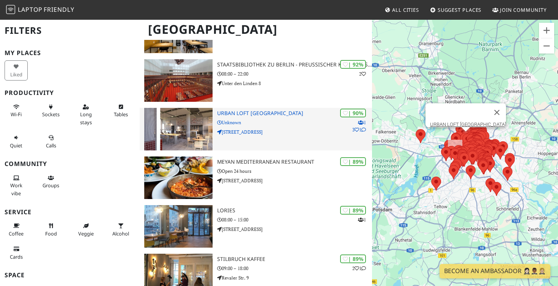
scroll to position [253, 0]
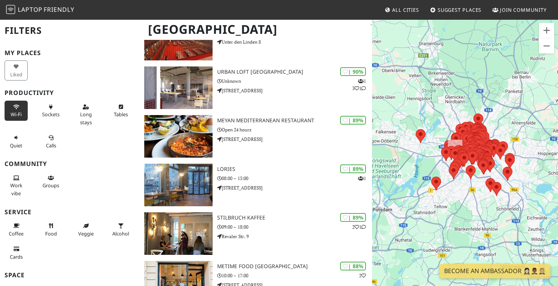
click at [17, 108] on icon at bounding box center [16, 107] width 6 height 5
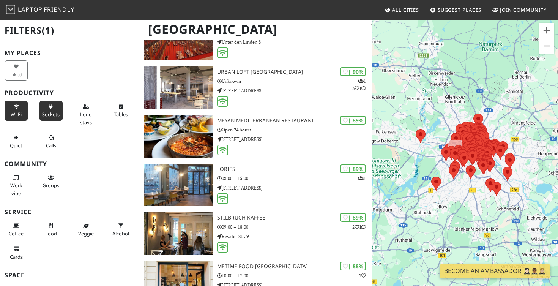
click at [52, 111] on span "Sockets" at bounding box center [50, 114] width 17 height 7
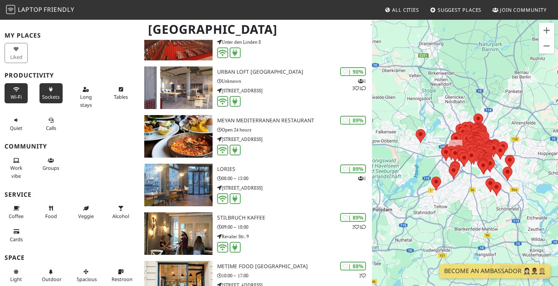
scroll to position [18, 0]
click at [20, 164] on span "Work vibe" at bounding box center [16, 171] width 12 height 14
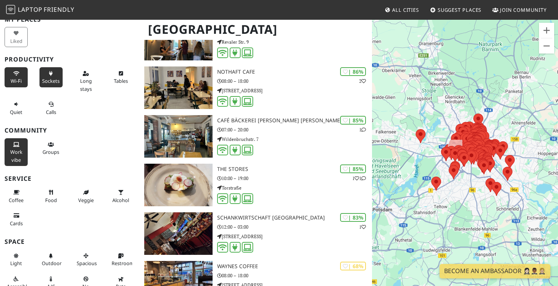
scroll to position [49, 0]
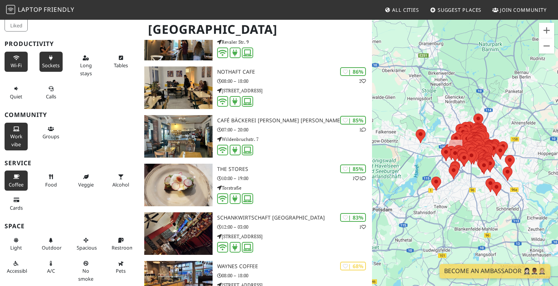
click at [17, 175] on icon at bounding box center [16, 177] width 6 height 5
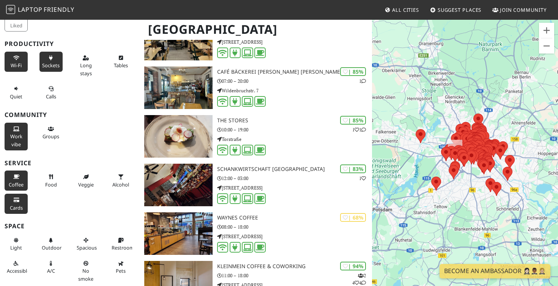
click at [19, 198] on icon at bounding box center [16, 200] width 6 height 5
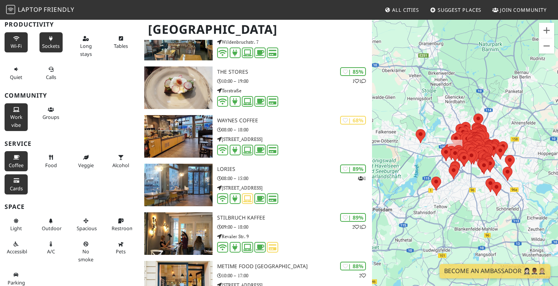
scroll to position [68, 0]
click at [125, 221] on button "Restroom" at bounding box center [120, 225] width 23 height 20
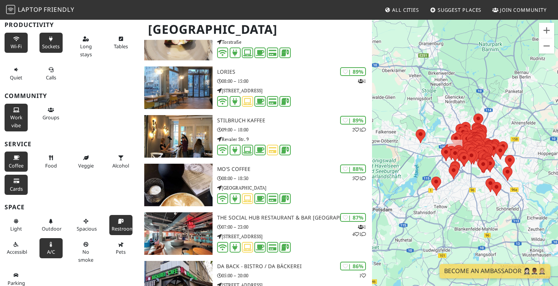
click at [49, 242] on icon at bounding box center [51, 244] width 6 height 5
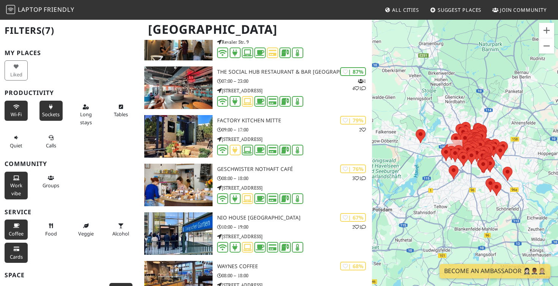
scroll to position [0, 0]
click at [87, 120] on span "Long stays" at bounding box center [86, 118] width 12 height 14
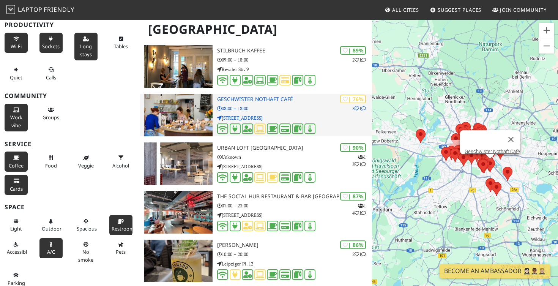
scroll to position [278, 0]
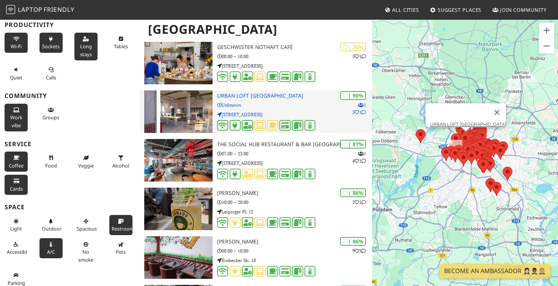
click at [200, 111] on img at bounding box center [178, 111] width 68 height 43
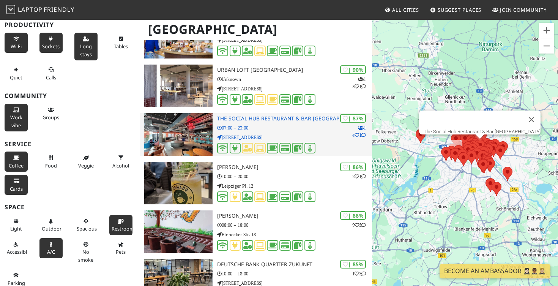
scroll to position [304, 0]
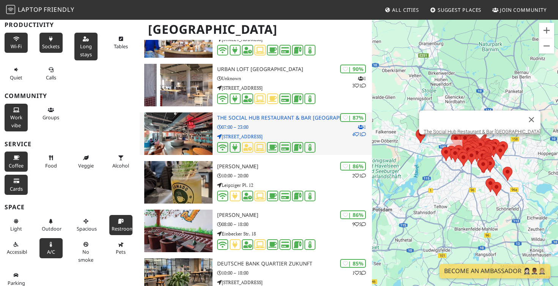
click at [199, 136] on img at bounding box center [178, 133] width 68 height 43
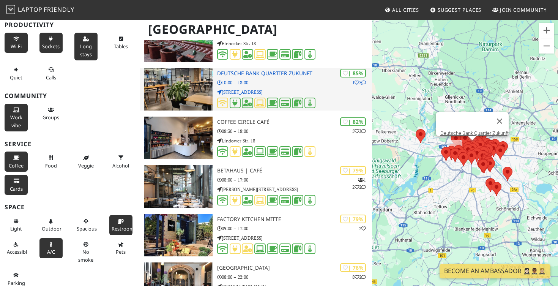
scroll to position [512, 0]
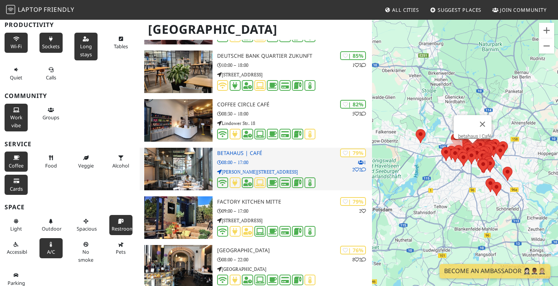
click at [189, 170] on img at bounding box center [178, 169] width 68 height 43
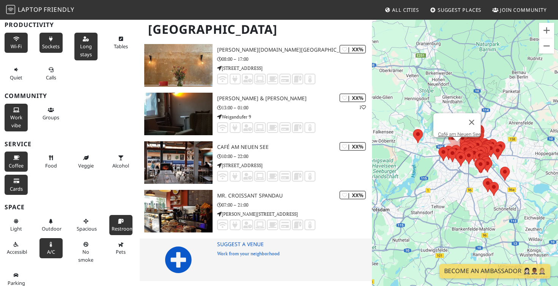
scroll to position [4404, 0]
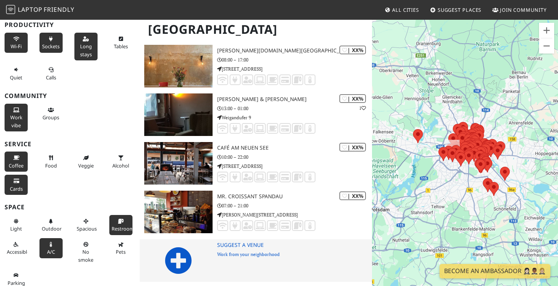
click at [176, 255] on icon at bounding box center [178, 260] width 27 height 27
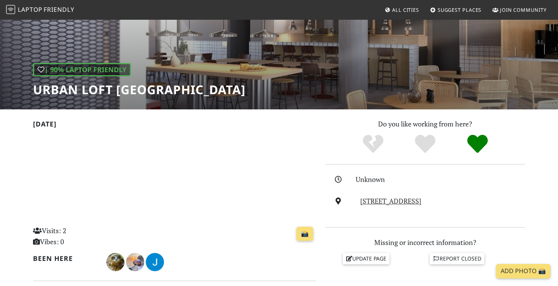
scroll to position [68, 0]
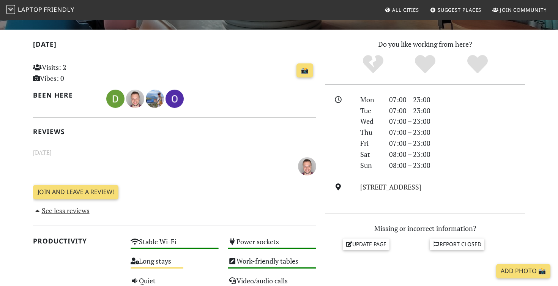
scroll to position [175, 0]
